Goal: Task Accomplishment & Management: Use online tool/utility

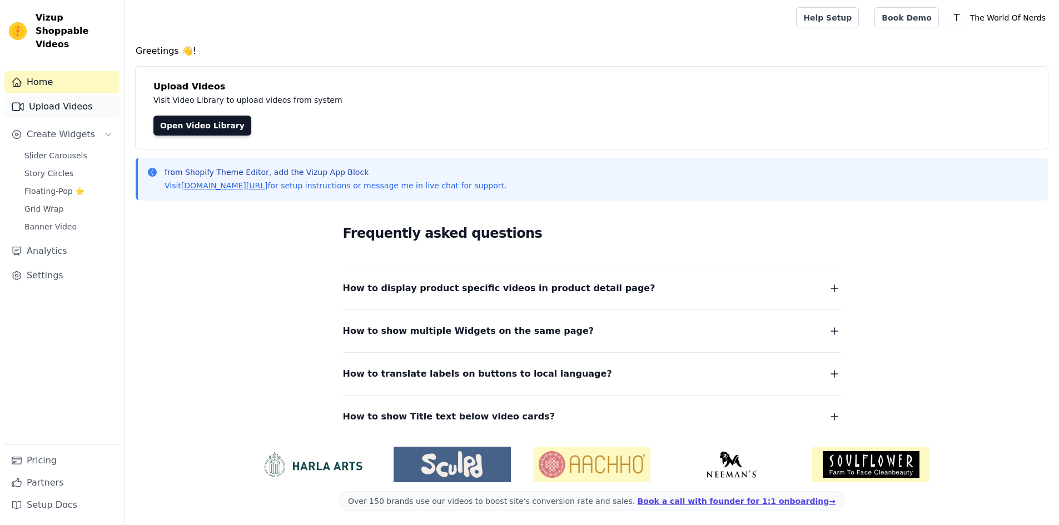
click at [101, 98] on link "Upload Videos" at bounding box center [61, 107] width 115 height 22
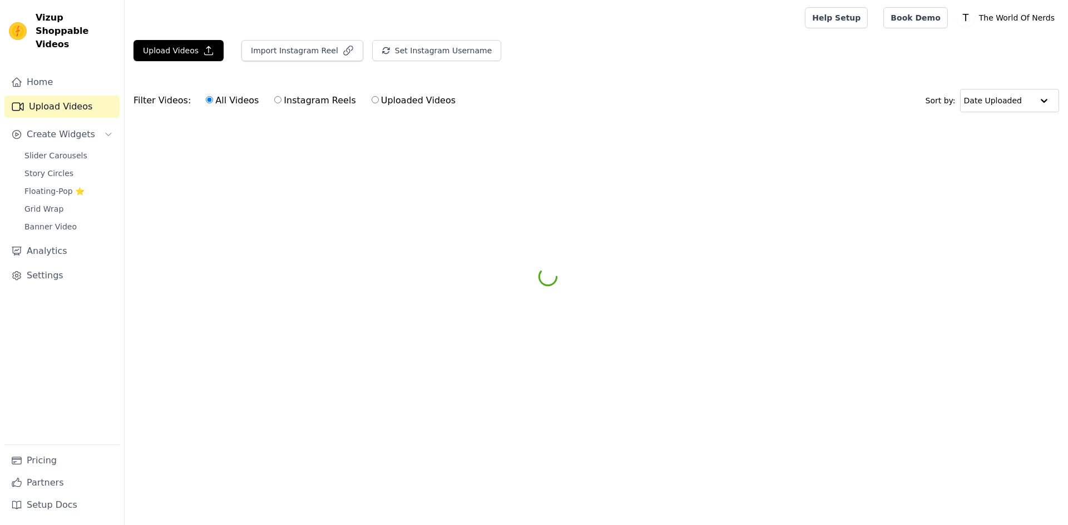
click at [460, 53] on button "Set Instagram Username" at bounding box center [436, 50] width 129 height 21
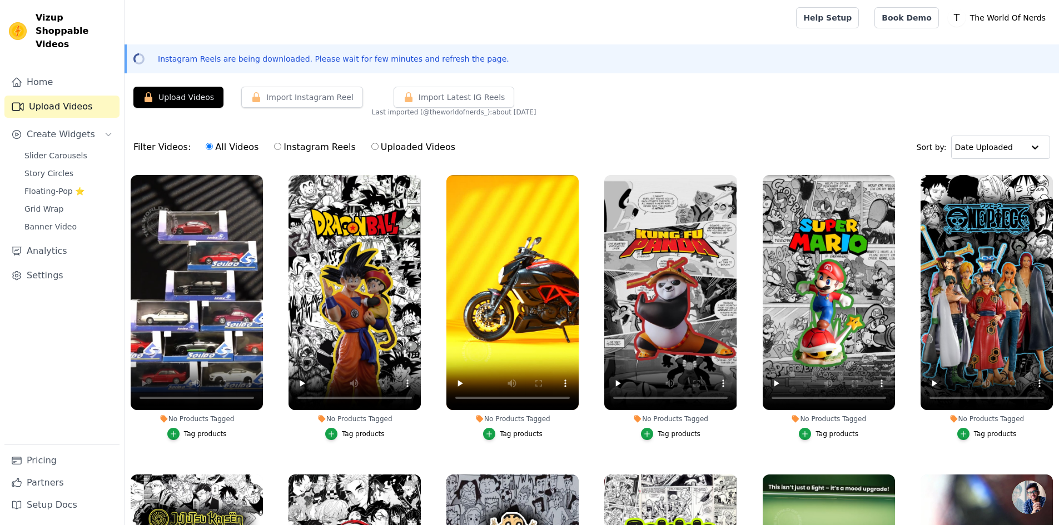
click at [197, 434] on div "Tag products" at bounding box center [205, 434] width 43 height 9
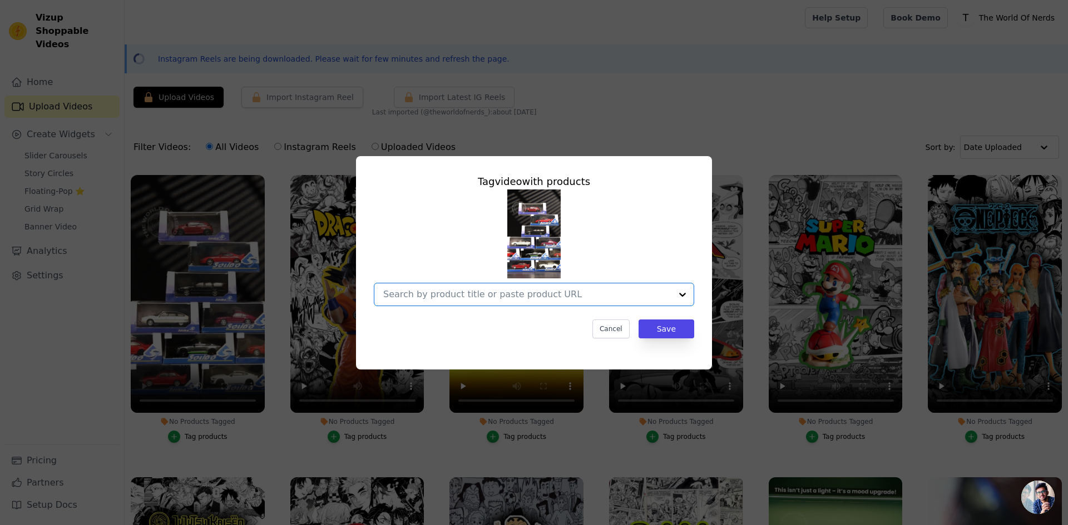
click at [447, 296] on input "No Products Tagged Tag video with products Option undefined, selected. Select i…" at bounding box center [527, 294] width 288 height 11
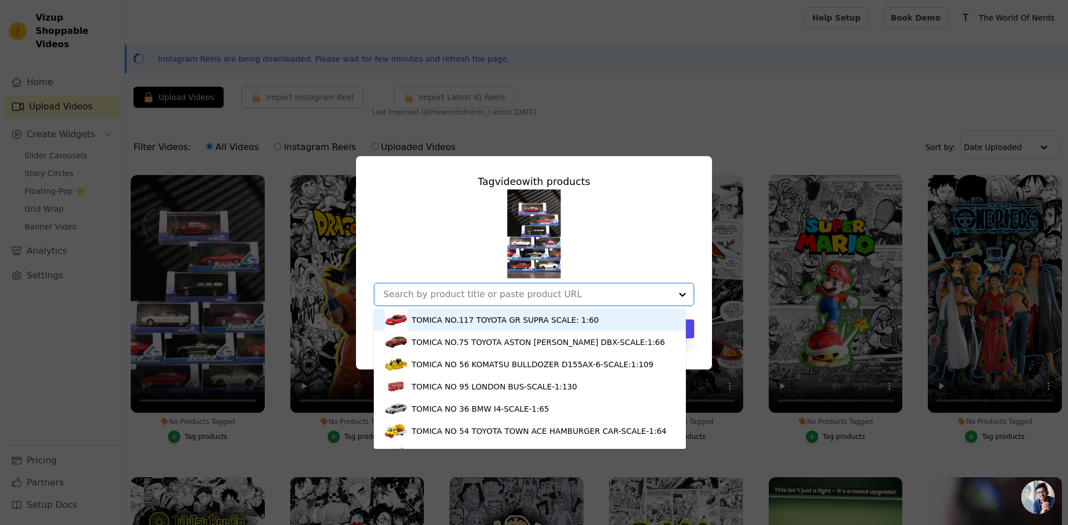
click at [673, 188] on div "Tag video with products" at bounding box center [534, 182] width 320 height 16
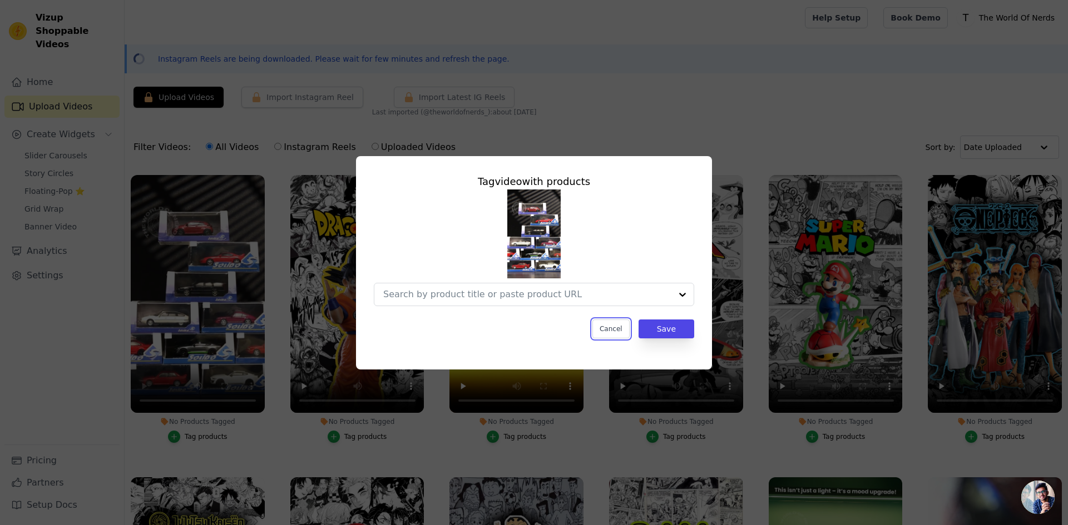
click at [600, 329] on button "Cancel" at bounding box center [610, 329] width 37 height 19
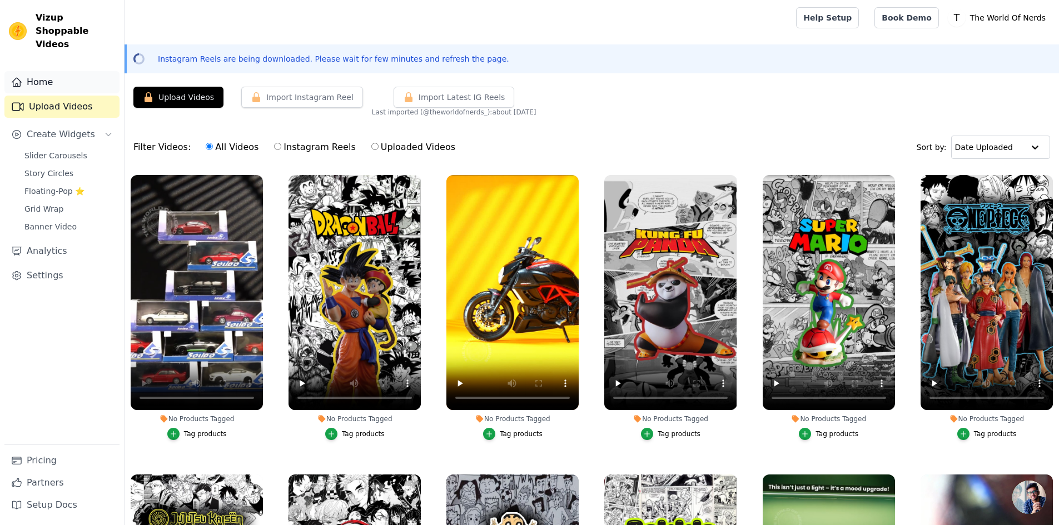
click at [25, 71] on link "Home" at bounding box center [61, 82] width 115 height 22
